Goal: Navigation & Orientation: Find specific page/section

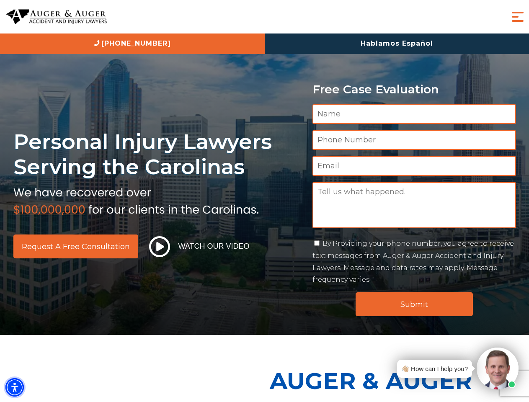
click at [15, 388] on img "Accessibility Menu" at bounding box center [14, 387] width 18 height 18
